Goal: Task Accomplishment & Management: Manage account settings

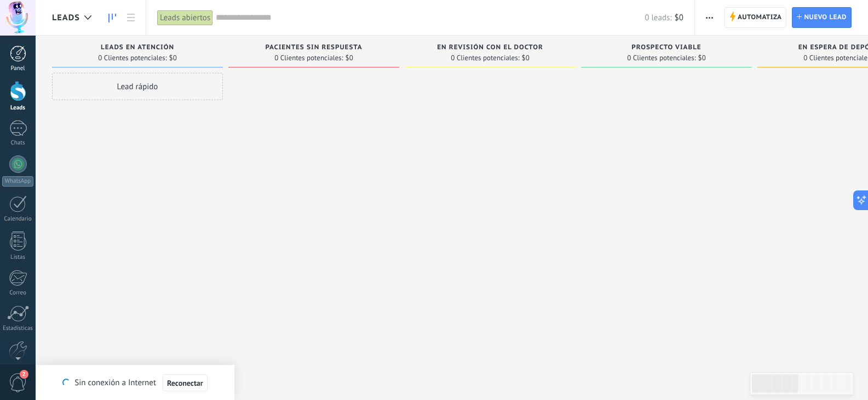
click at [22, 57] on div at bounding box center [18, 53] width 16 height 16
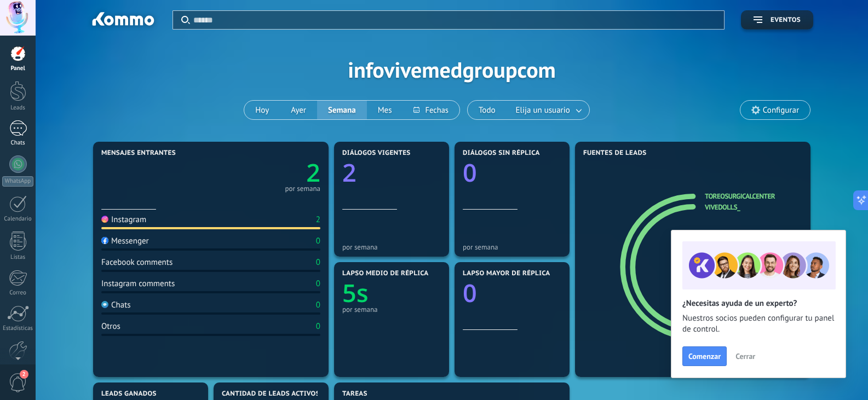
click at [20, 122] on div "1" at bounding box center [18, 128] width 18 height 16
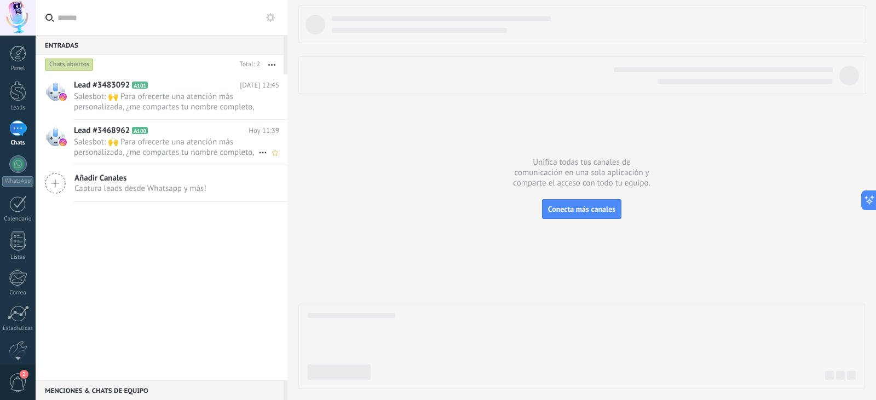
click at [178, 145] on span "Salesbot: 🙌 Para ofrecerte una atención más personalizada, ¿me compartes tu nom…" at bounding box center [166, 147] width 184 height 21
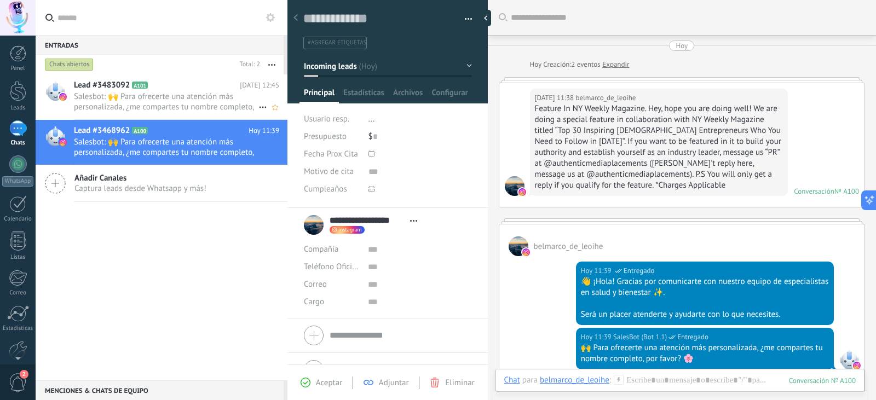
click at [192, 104] on span "Salesbot: 🙌 Para ofrecerte una atención más personalizada, ¿me compartes tu nom…" at bounding box center [166, 101] width 184 height 21
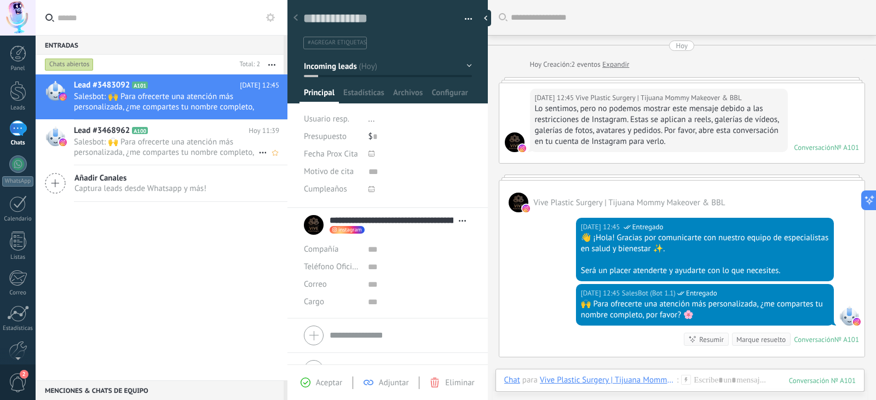
click at [189, 146] on span "Salesbot: 🙌 Para ofrecerte una atención más personalizada, ¿me compartes tu nom…" at bounding box center [166, 147] width 184 height 21
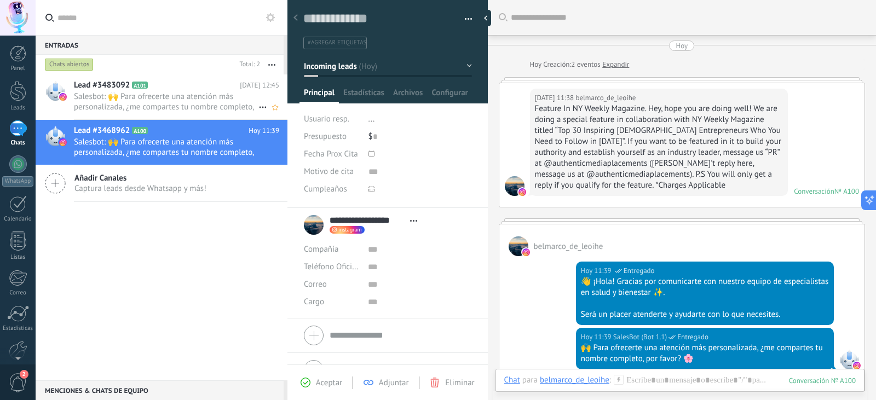
click at [175, 95] on span "Salesbot: 🙌 Para ofrecerte una atención más personalizada, ¿me compartes tu nom…" at bounding box center [166, 101] width 184 height 21
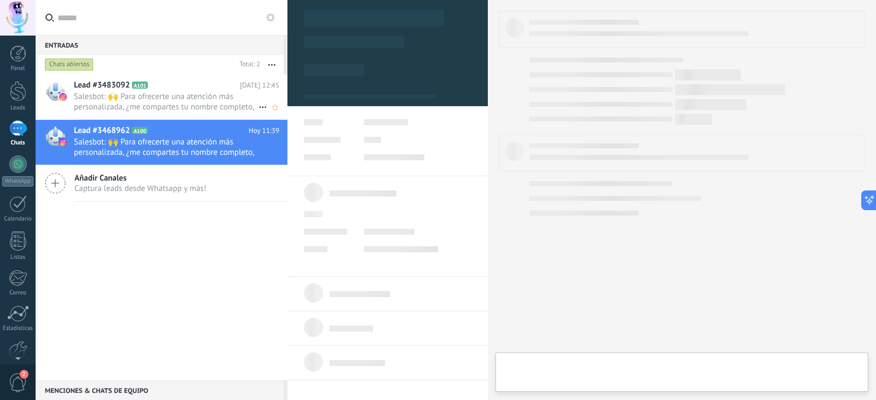
type textarea "**********"
